Goal: Transaction & Acquisition: Purchase product/service

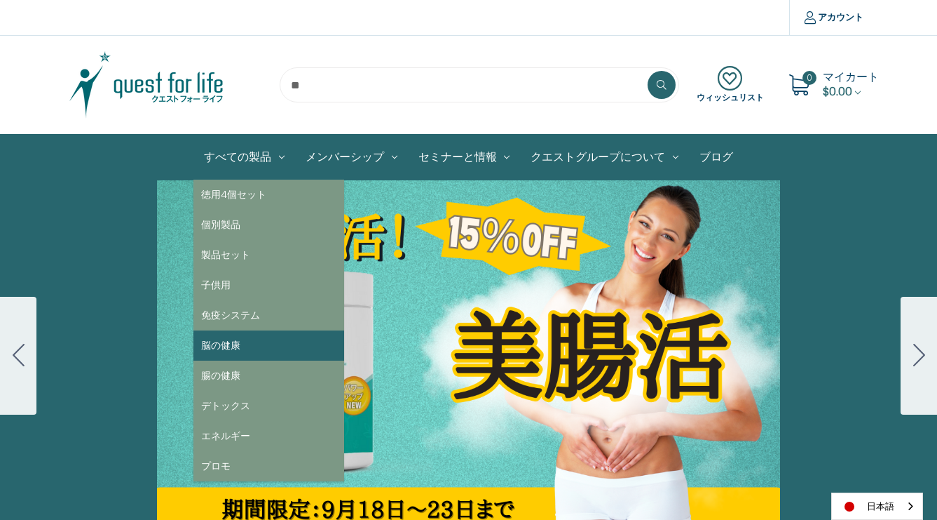
click at [226, 344] on link "脳の健康" at bounding box center [268, 345] width 151 height 30
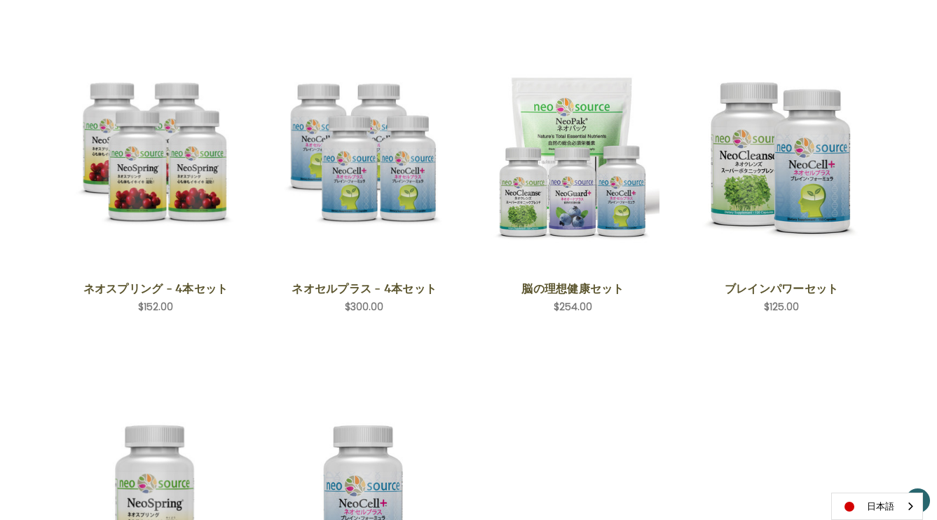
scroll to position [262, 0]
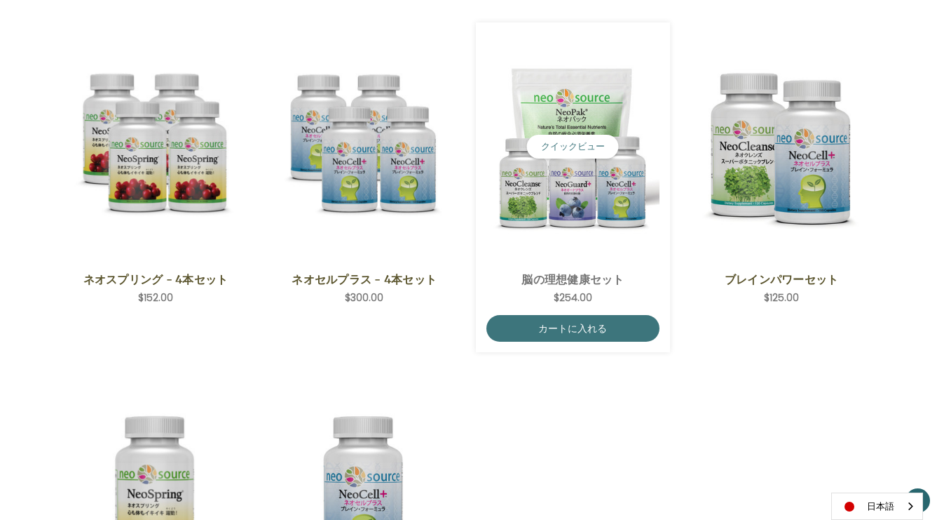
click at [578, 216] on img "Ideal Brain Set,$254.00\a" at bounding box center [573, 146] width 173 height 173
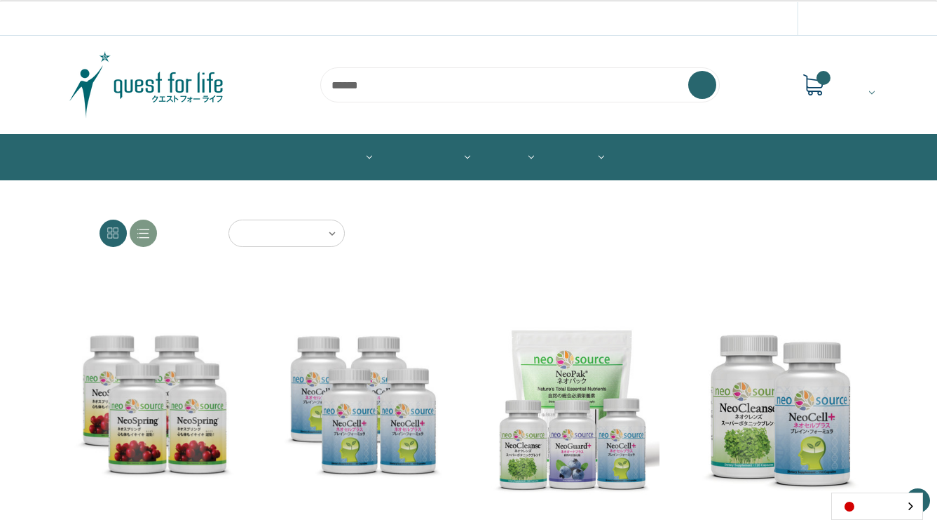
scroll to position [262, 0]
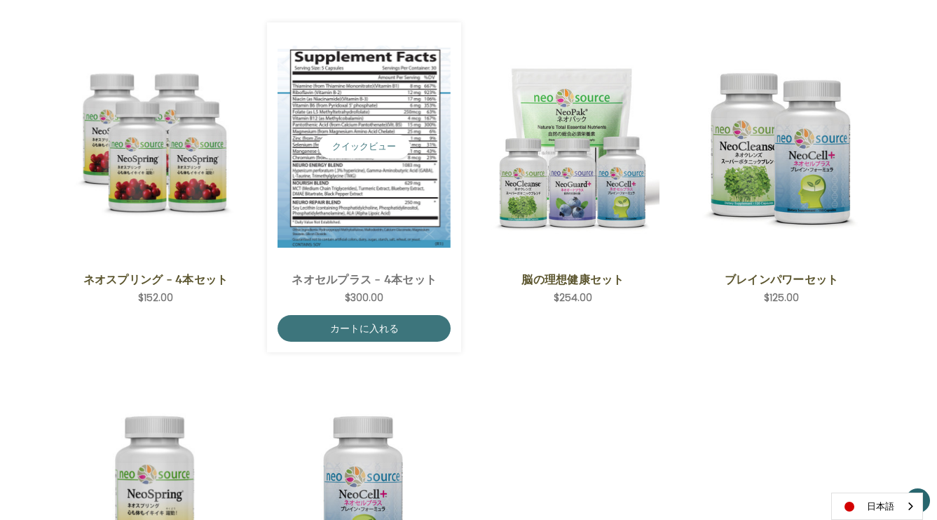
click at [398, 198] on img "NeoCell Plus - 4 Save Set,$300.00\a" at bounding box center [364, 147] width 173 height 202
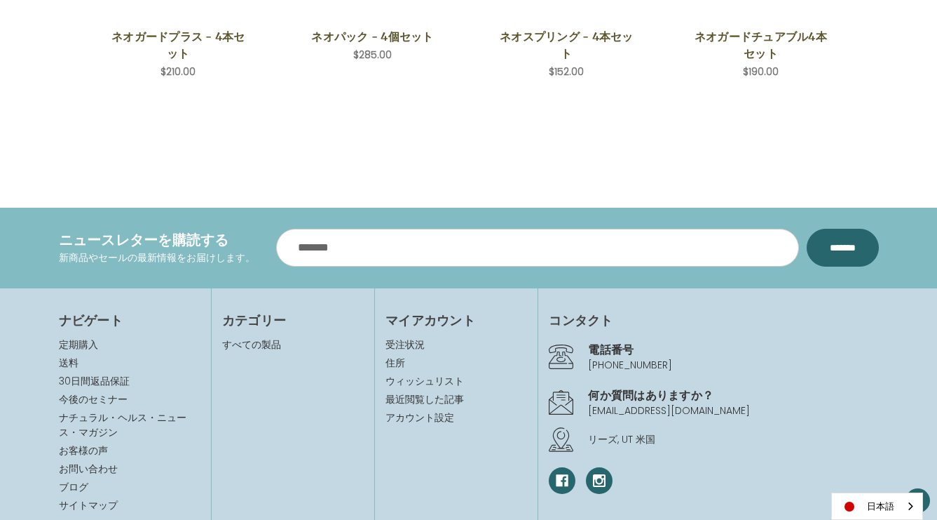
scroll to position [2002, 0]
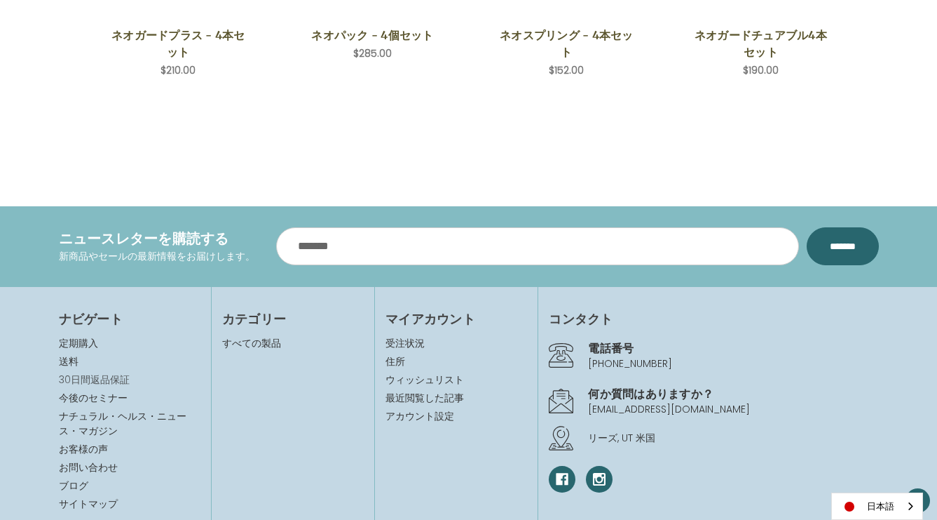
click at [105, 376] on link "30日間返品保証" at bounding box center [94, 379] width 71 height 14
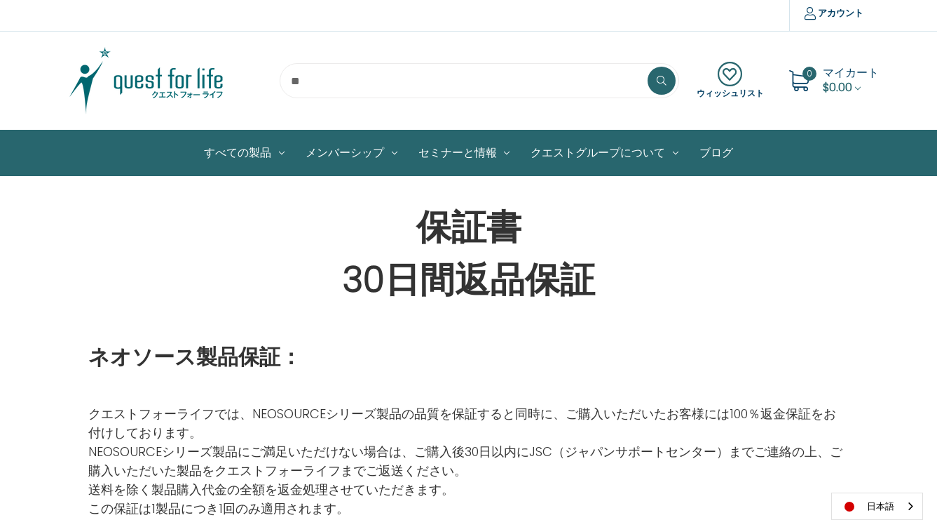
scroll to position [3, 0]
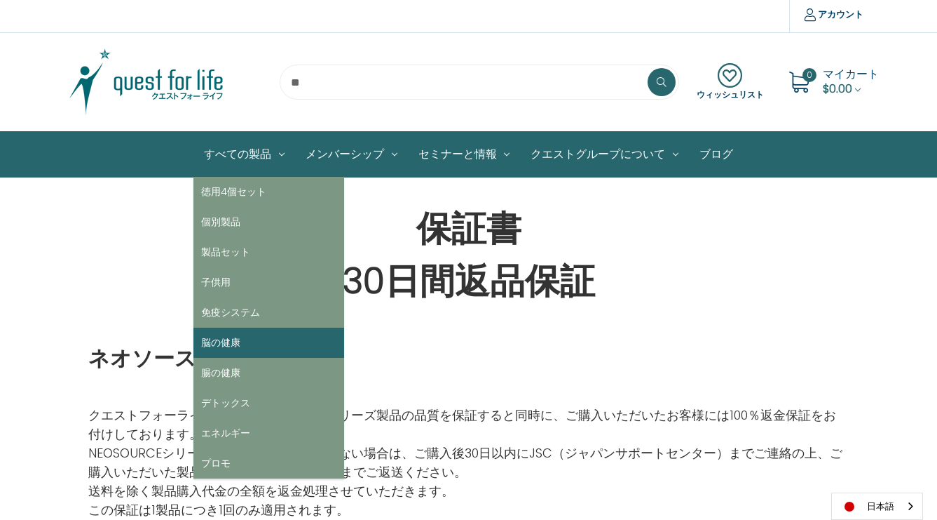
click at [238, 337] on link "脳の健康" at bounding box center [268, 342] width 151 height 30
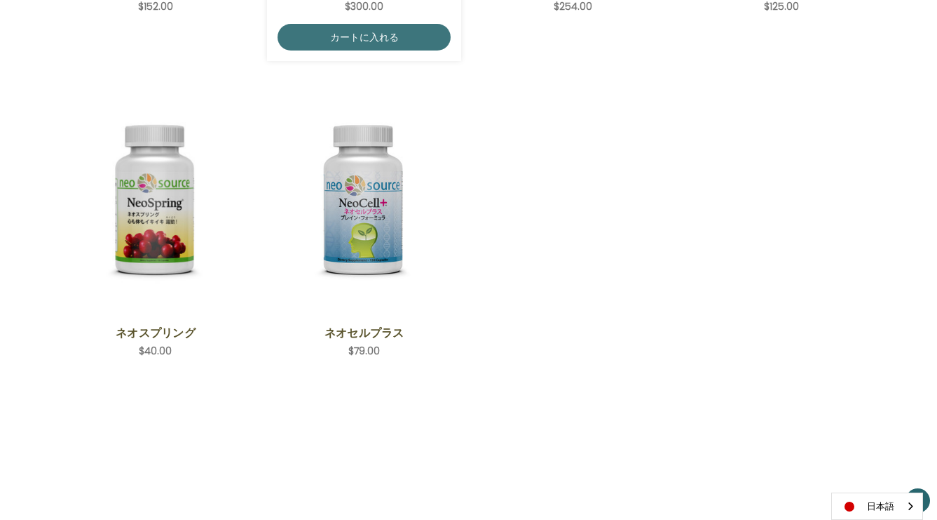
scroll to position [562, 0]
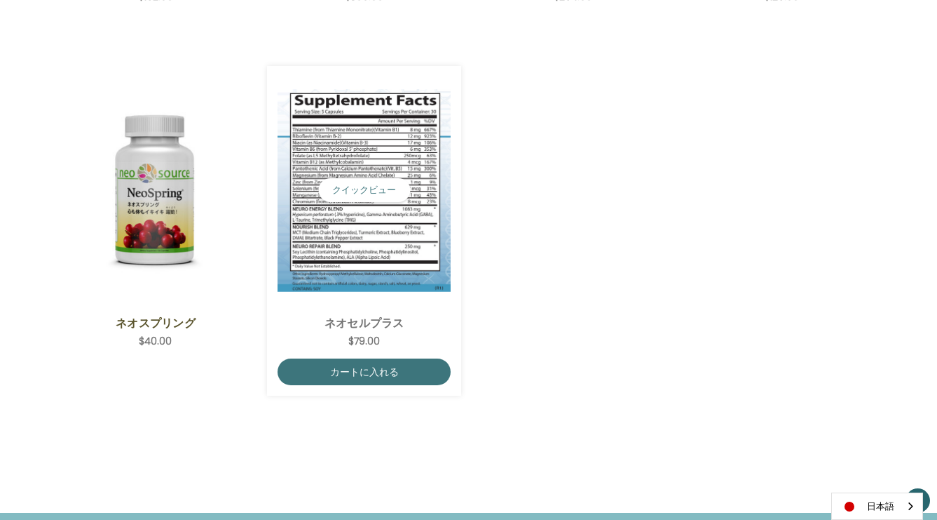
click at [365, 254] on img "NeoCell Plus,$79.00\a" at bounding box center [364, 190] width 173 height 202
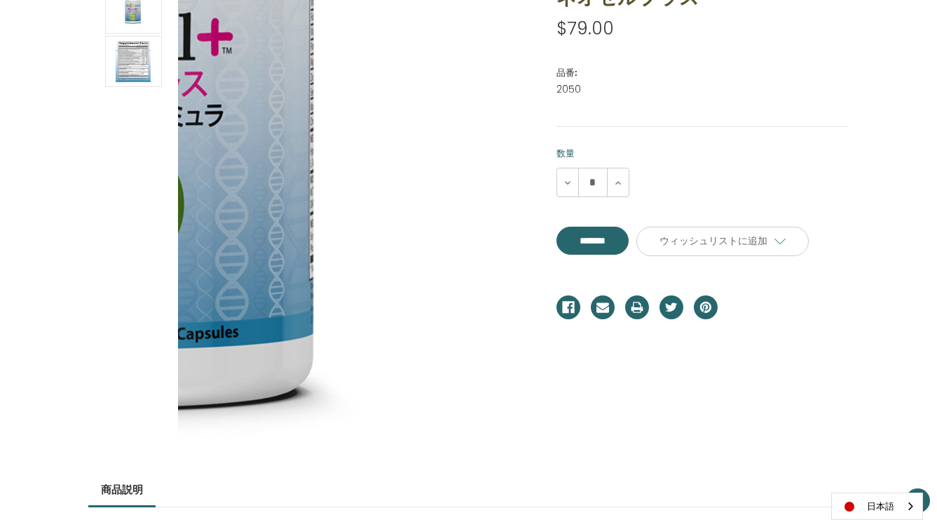
scroll to position [228, 0]
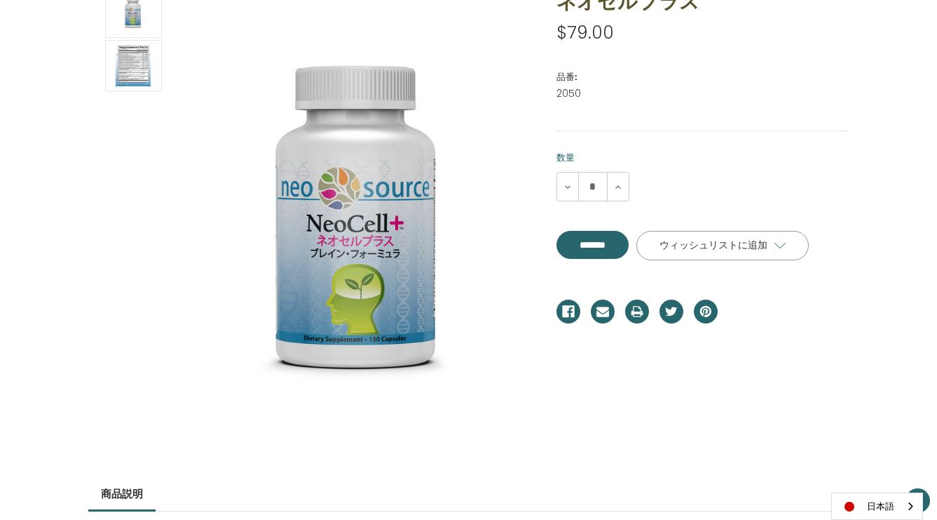
click at [775, 251] on icon at bounding box center [780, 245] width 11 height 11
click at [611, 243] on input "*******" at bounding box center [593, 245] width 72 height 28
type input "*******"
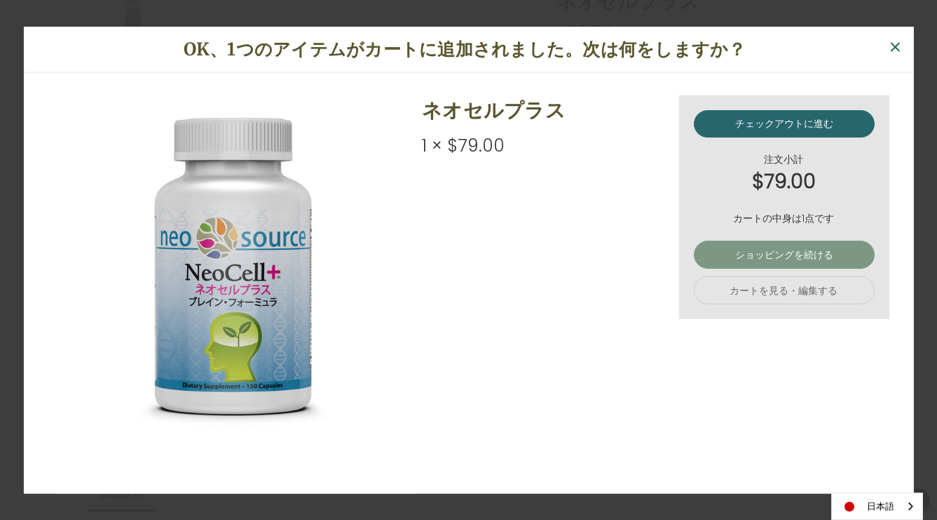
click at [739, 253] on link "ショッピングを続ける" at bounding box center [783, 254] width 181 height 28
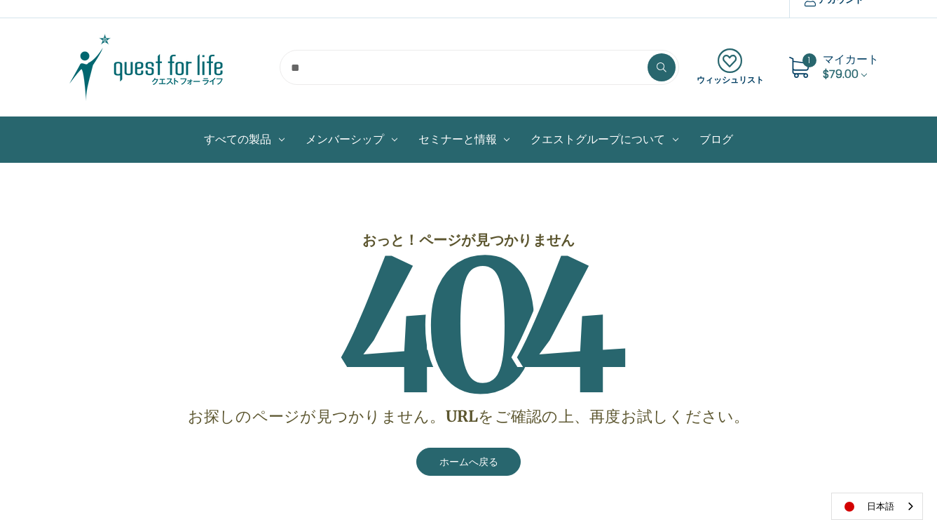
scroll to position [18, 0]
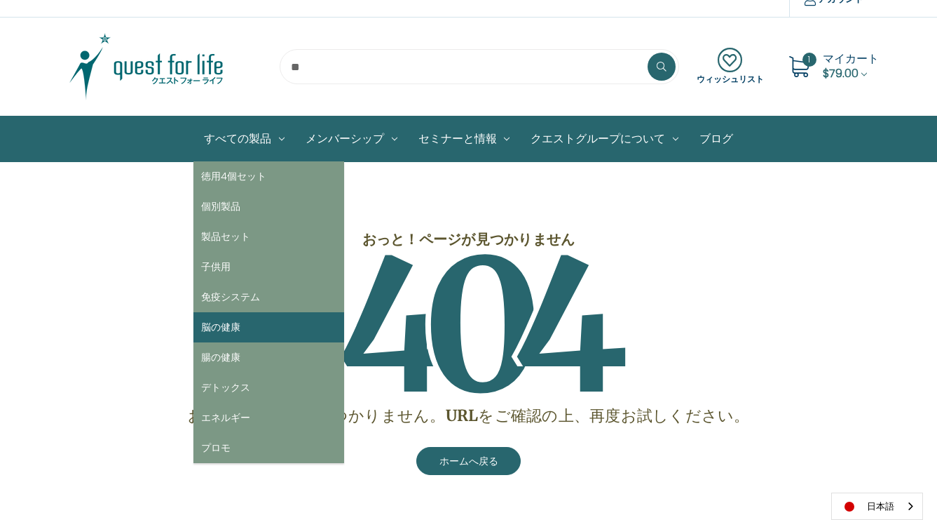
click at [224, 328] on link "脳の健康" at bounding box center [268, 327] width 151 height 30
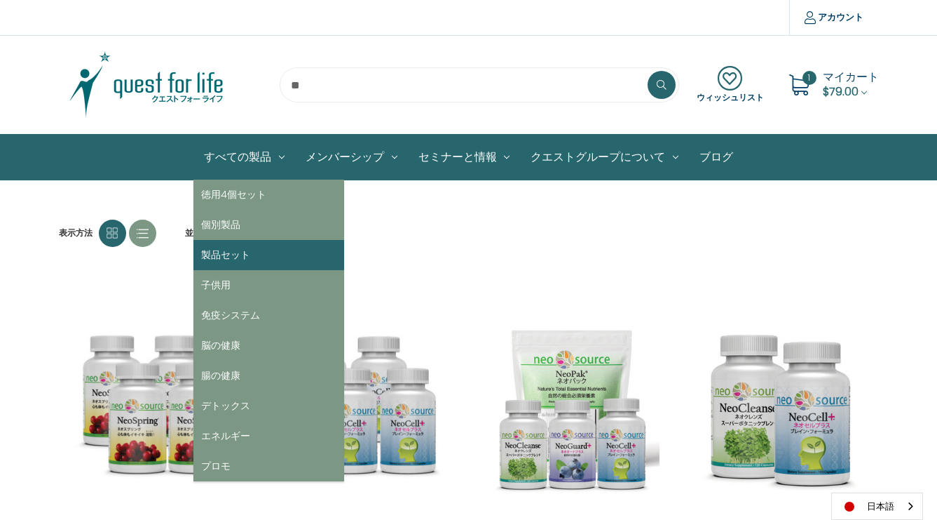
click at [238, 257] on link "製品セット" at bounding box center [268, 255] width 151 height 30
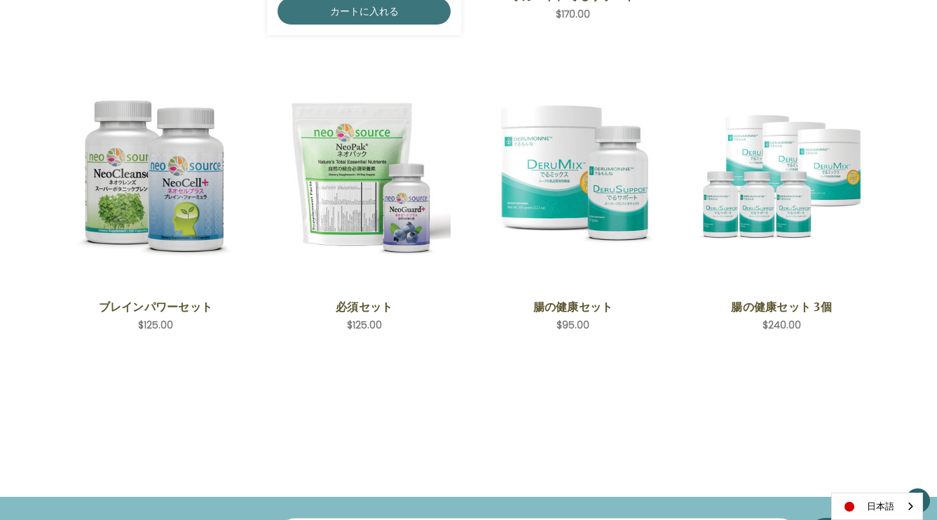
scroll to position [581, 0]
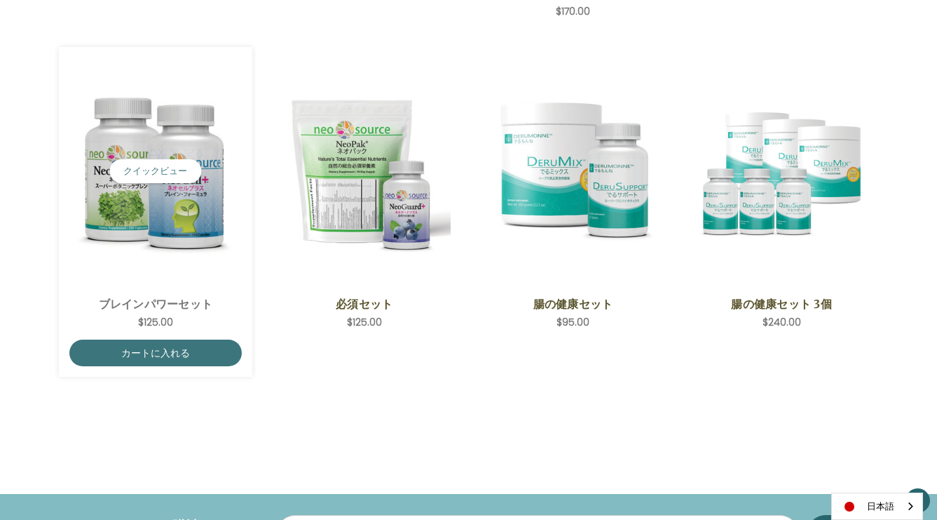
click at [191, 204] on img "Brain Power Set,$125.00\a" at bounding box center [155, 171] width 173 height 173
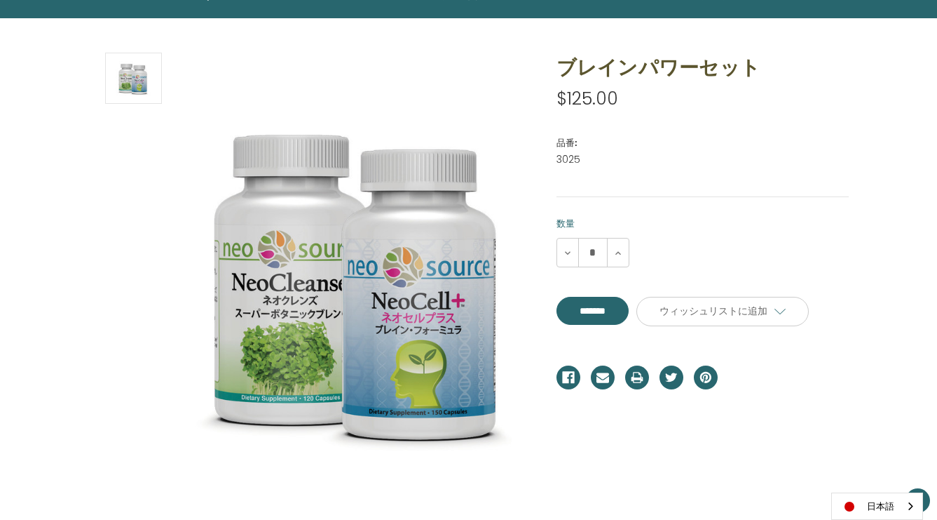
scroll to position [161, 0]
click at [619, 313] on input "**********" at bounding box center [593, 311] width 72 height 28
type input "*******"
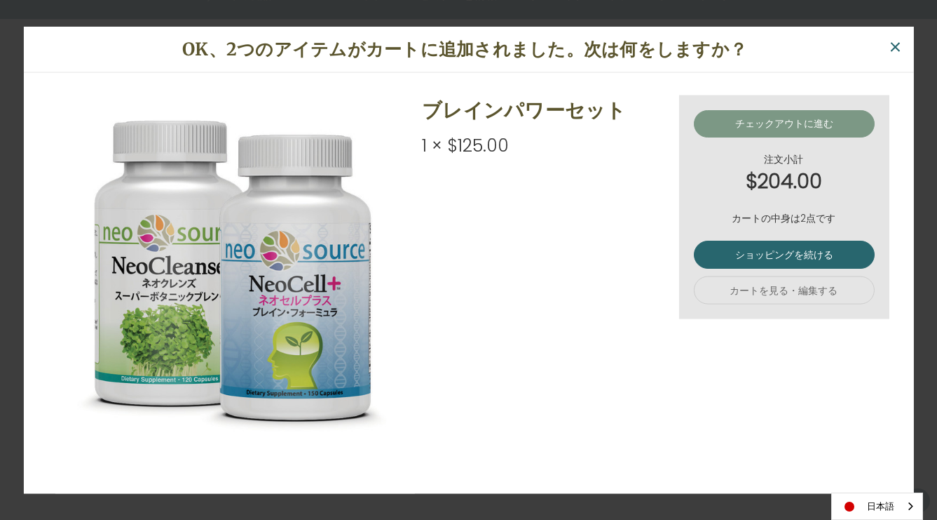
click at [777, 125] on link "チェックアウトに進む" at bounding box center [783, 123] width 181 height 28
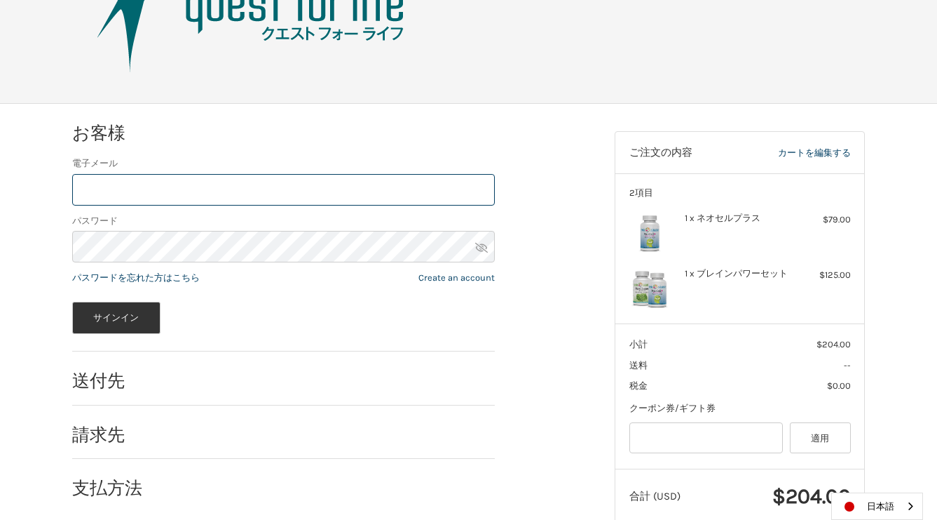
scroll to position [122, 0]
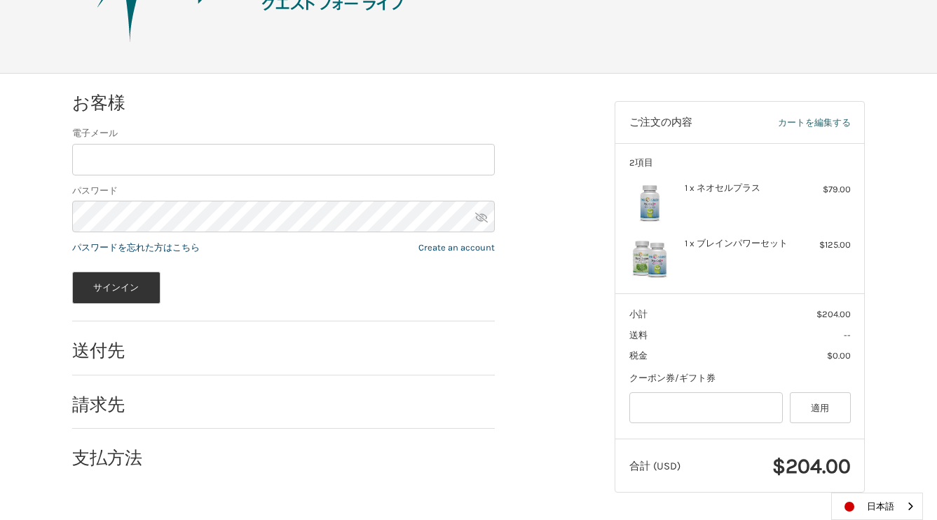
click at [810, 118] on link "カートを編集する" at bounding box center [791, 123] width 118 height 14
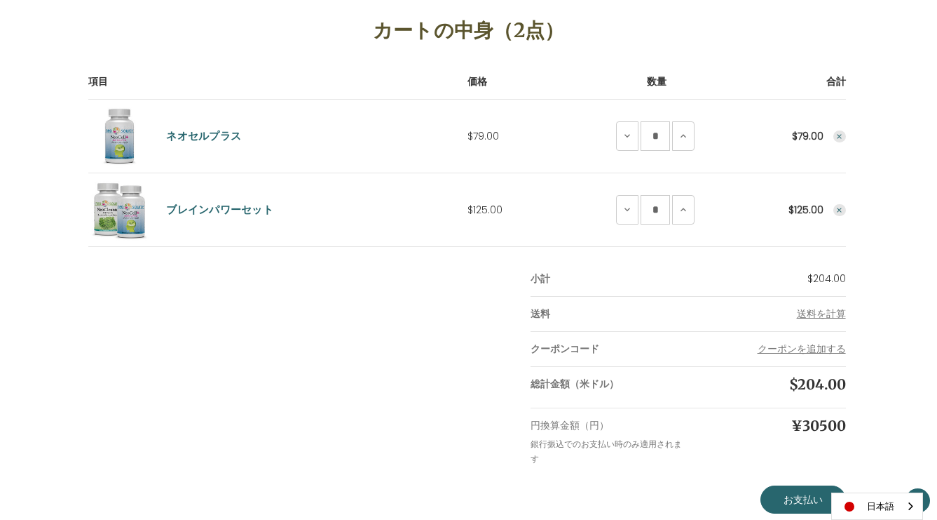
scroll to position [207, 0]
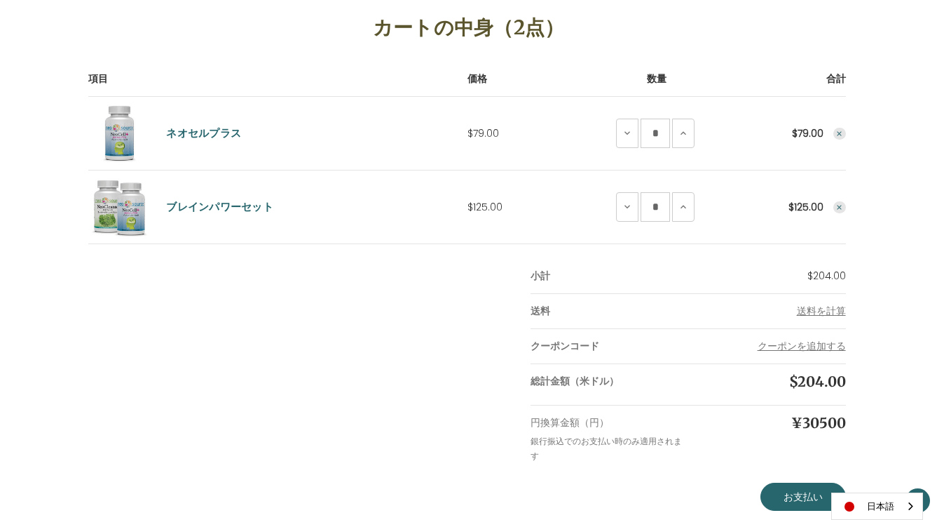
click at [837, 133] on icon "Remove NeoCell Plus from cart" at bounding box center [840, 134] width 8 height 8
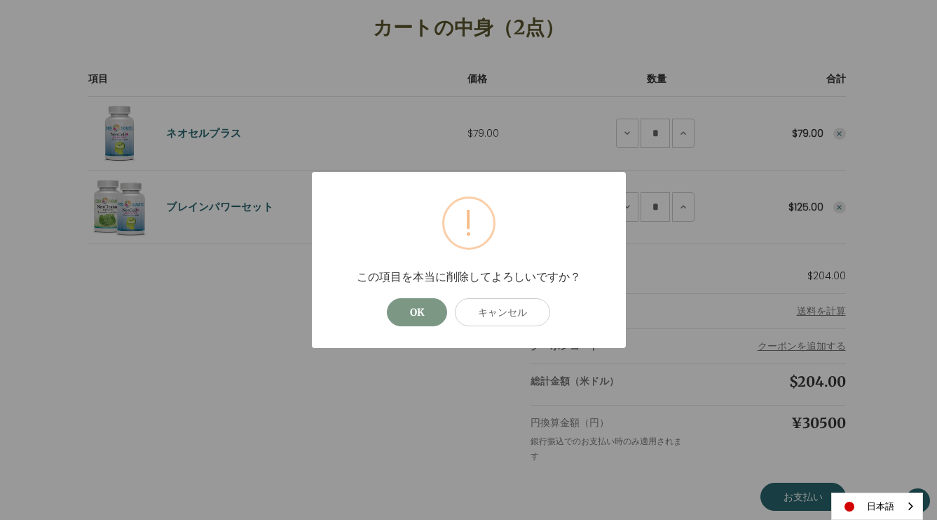
click at [416, 310] on button "OK" at bounding box center [417, 312] width 60 height 28
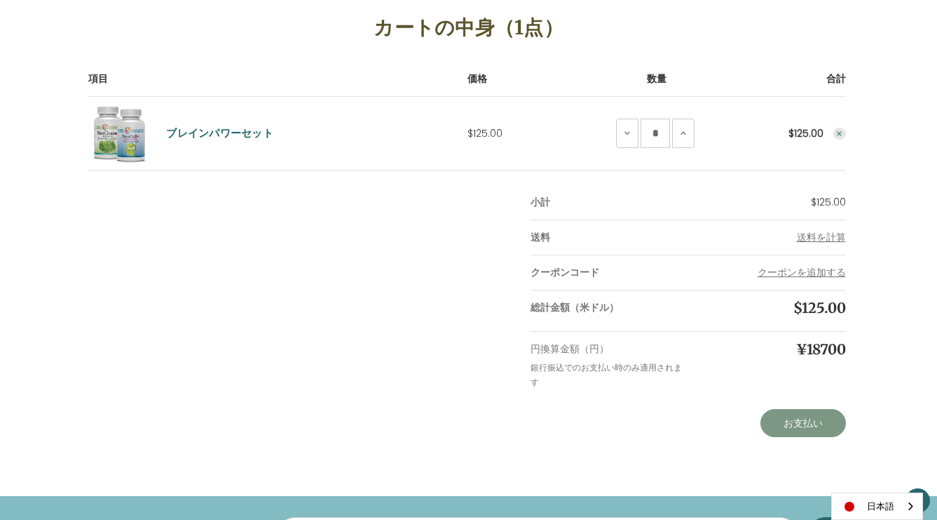
click at [802, 423] on link "お支払い" at bounding box center [804, 423] width 86 height 28
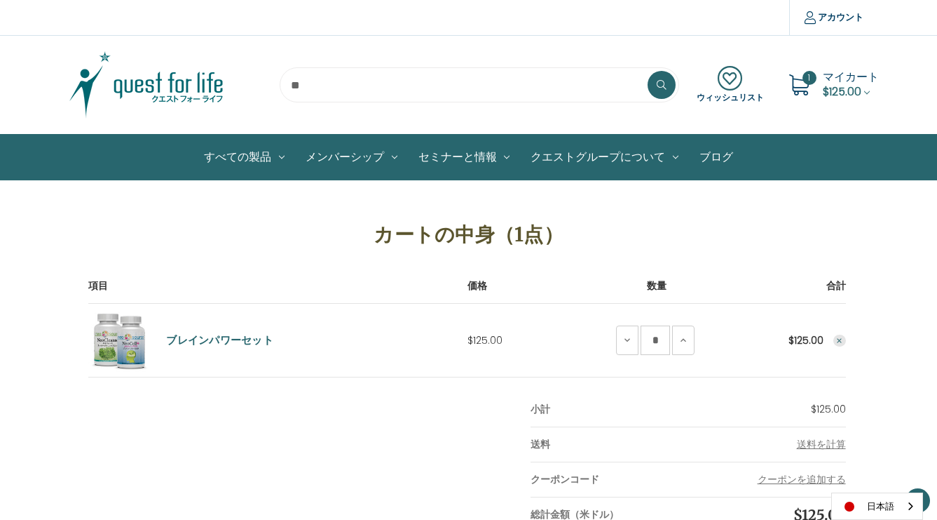
scroll to position [207, 0]
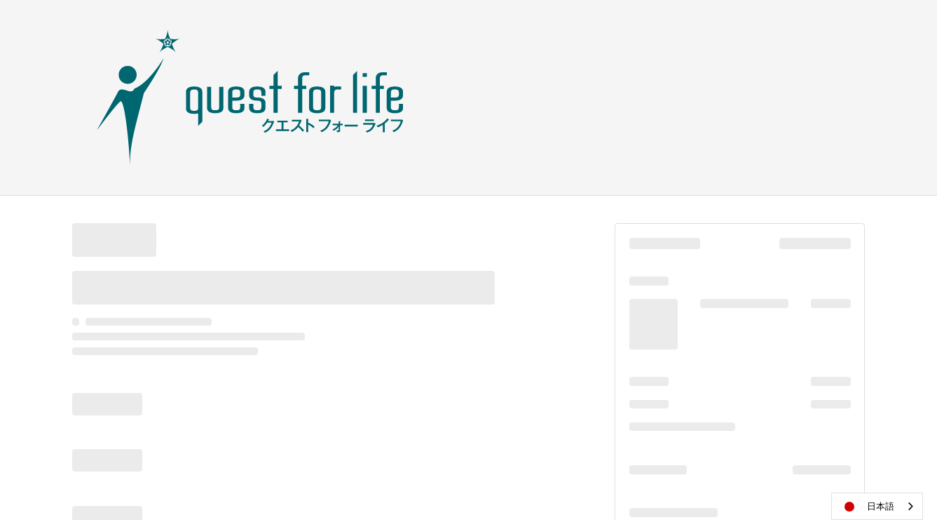
scroll to position [67, 0]
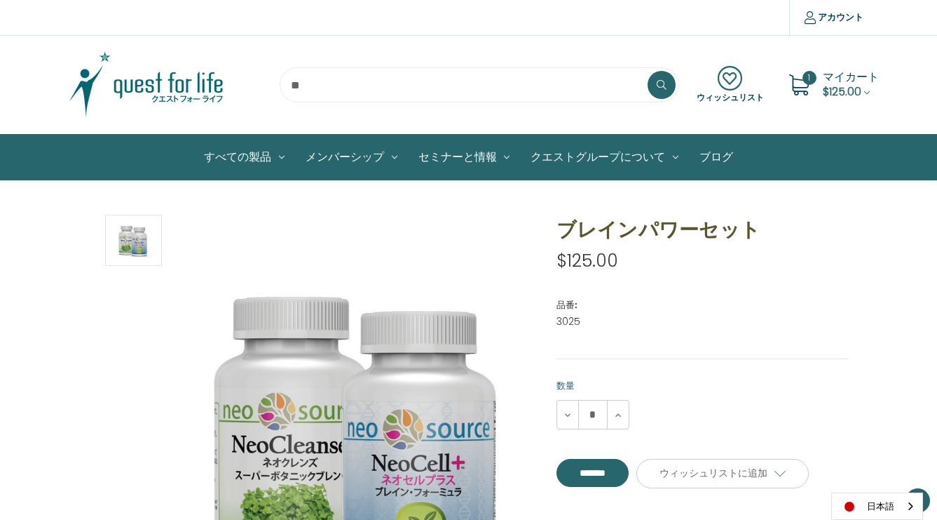
scroll to position [147, 0]
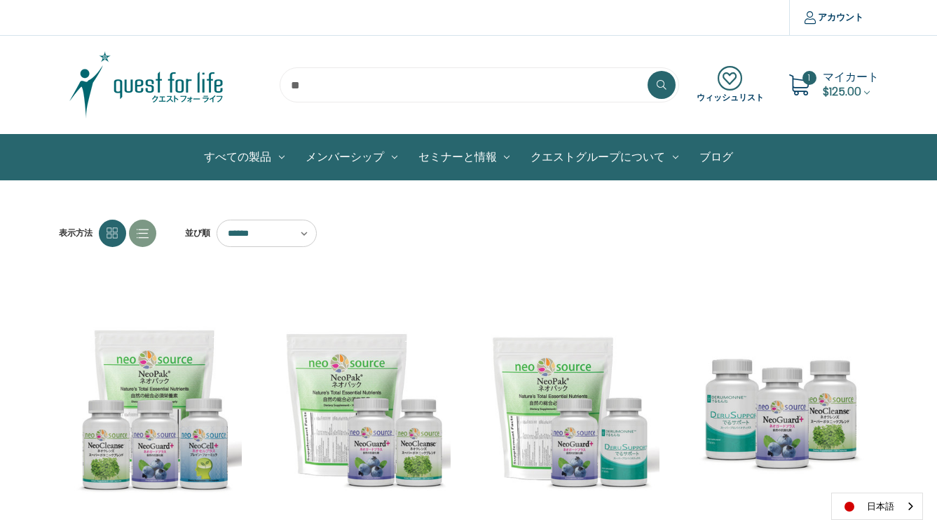
click at [144, 234] on icon at bounding box center [143, 233] width 12 height 12
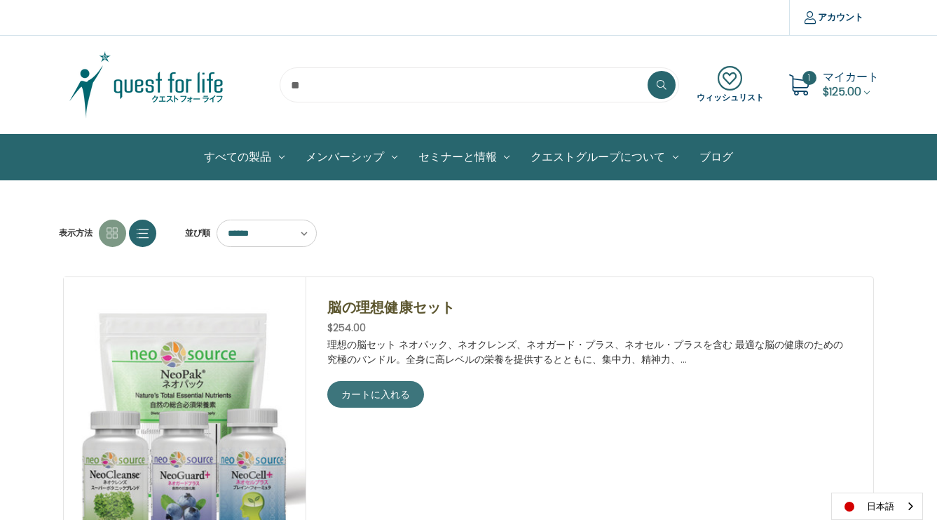
click at [144, 234] on icon at bounding box center [143, 233] width 12 height 12
click at [111, 233] on icon at bounding box center [113, 233] width 12 height 12
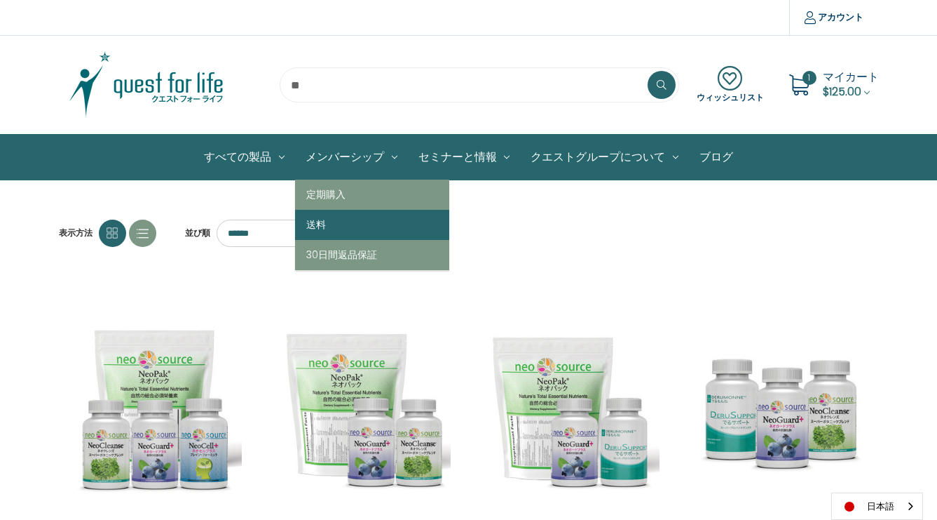
click at [318, 229] on link "送料" at bounding box center [372, 225] width 154 height 30
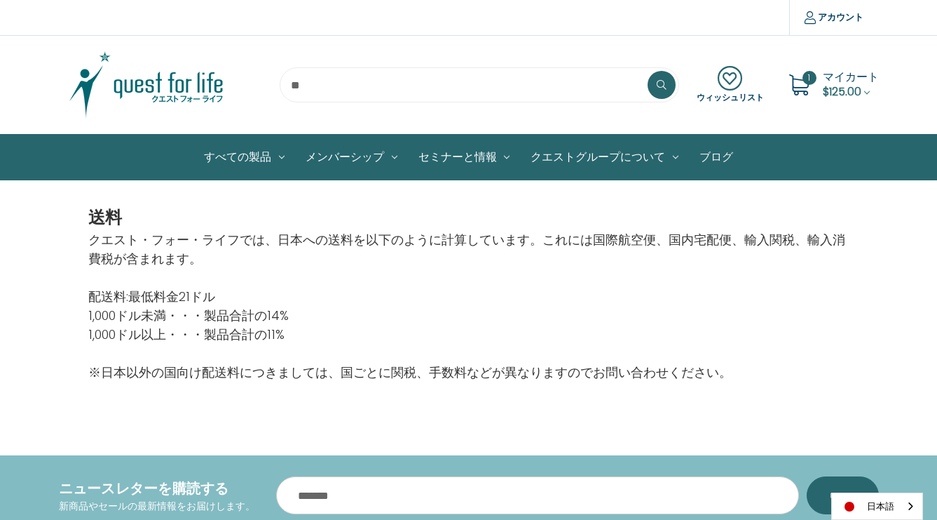
click at [718, 157] on link "ブログ" at bounding box center [716, 157] width 55 height 45
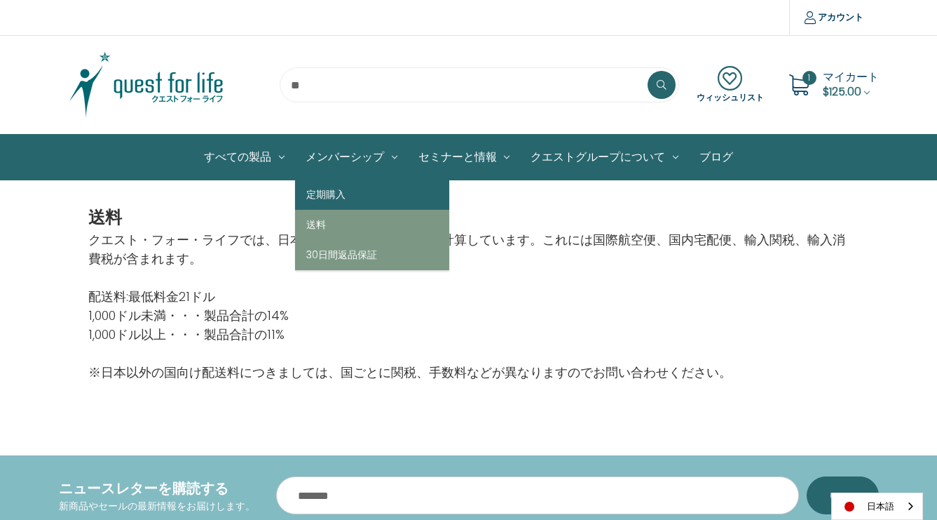
click at [398, 201] on link "定期購入" at bounding box center [372, 194] width 154 height 30
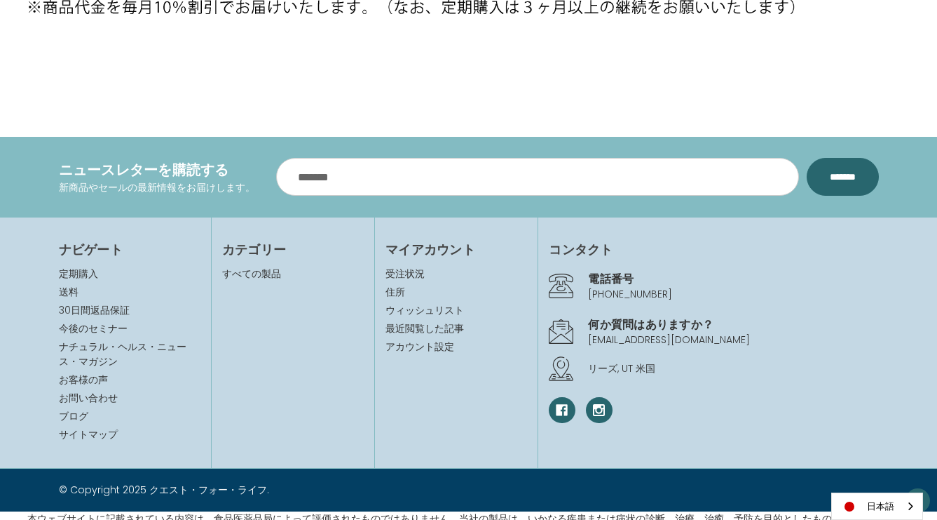
scroll to position [801, 0]
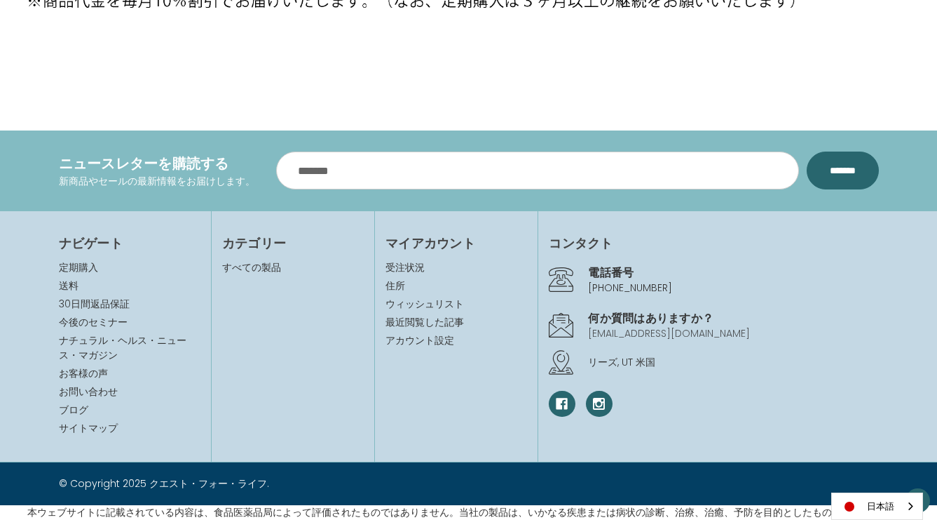
click at [629, 332] on link "[EMAIL_ADDRESS][DOMAIN_NAME]" at bounding box center [669, 333] width 162 height 14
